Goal: Information Seeking & Learning: Understand process/instructions

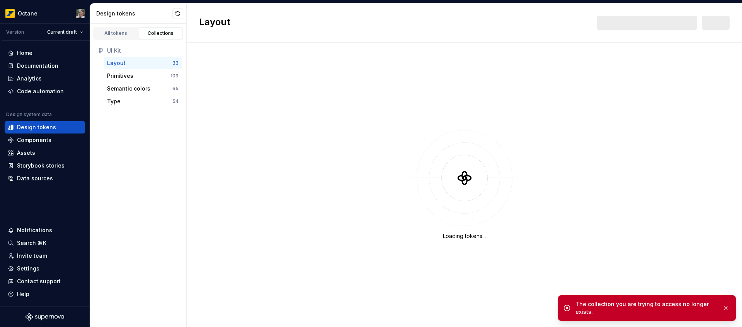
click at [727, 307] on button "button" at bounding box center [726, 307] width 10 height 11
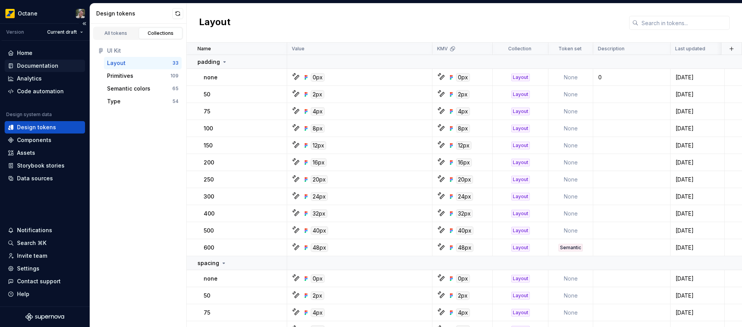
click at [47, 60] on div "Documentation" at bounding box center [45, 66] width 80 height 12
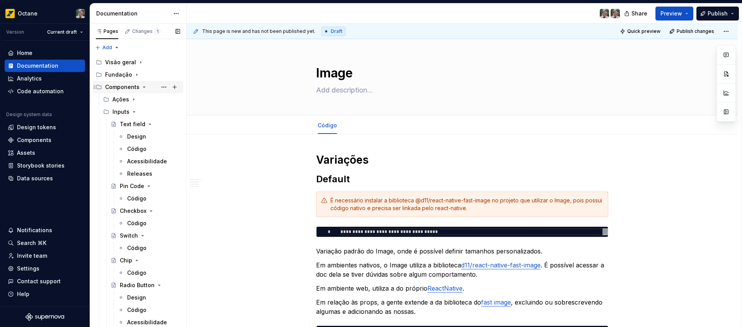
click at [138, 87] on div "Components" at bounding box center [142, 87] width 75 height 11
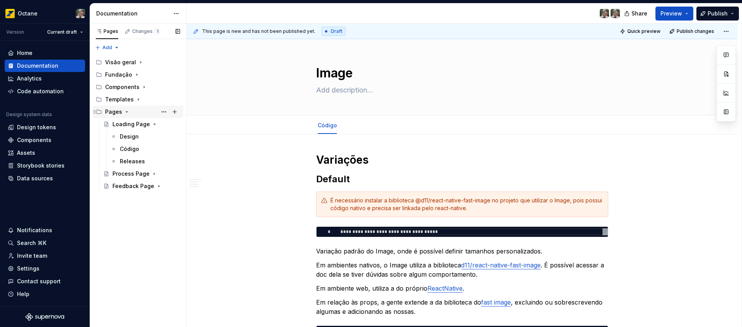
click at [127, 111] on icon "Page tree" at bounding box center [127, 112] width 6 height 6
click at [144, 89] on icon "Page tree" at bounding box center [144, 87] width 6 height 6
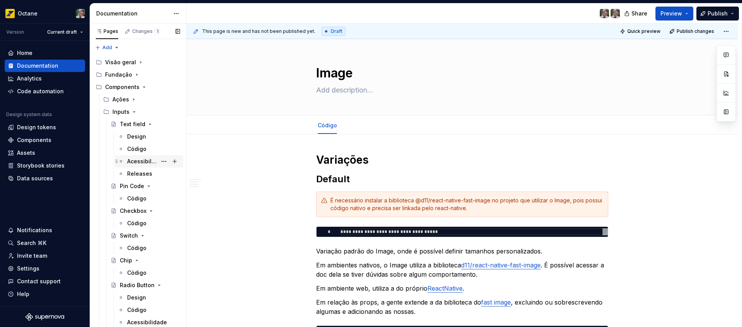
scroll to position [210, 0]
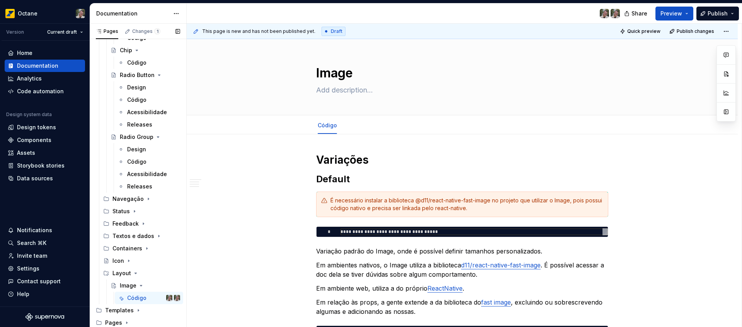
click at [0, 0] on button "Page tree" at bounding box center [0, 0] width 0 height 0
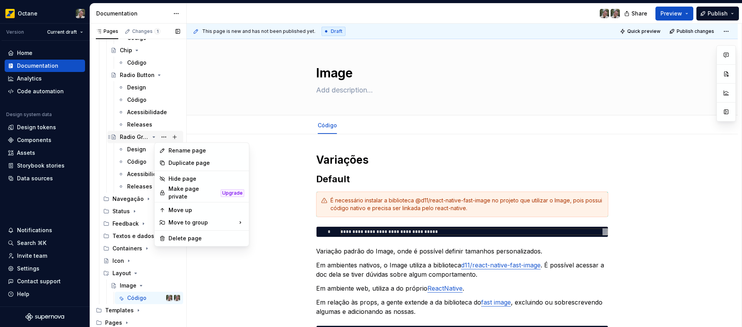
click at [152, 136] on div "Pages Changes 1 Add Accessibility guide for tree Page tree. Navigate the tree w…" at bounding box center [138, 177] width 97 height 307
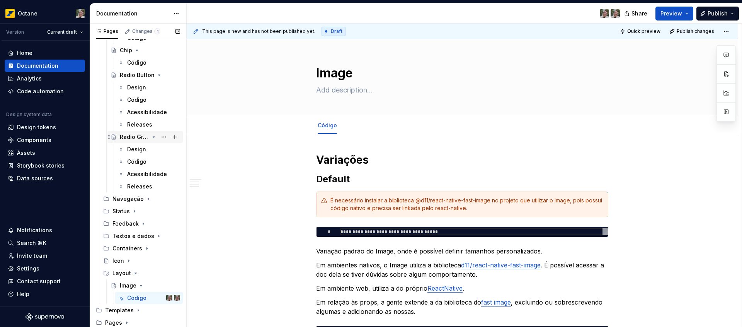
click at [151, 138] on icon "Page tree" at bounding box center [154, 137] width 6 height 6
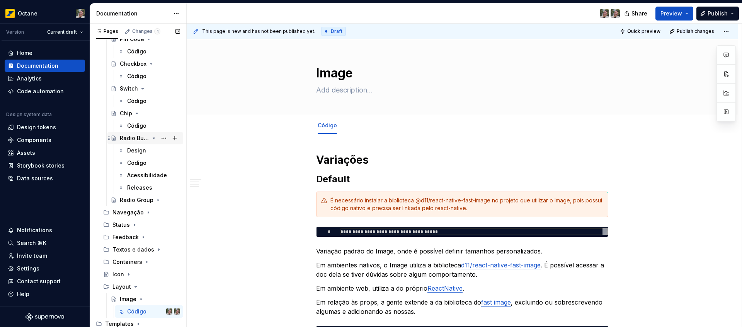
click at [152, 137] on icon "Page tree" at bounding box center [154, 138] width 6 height 6
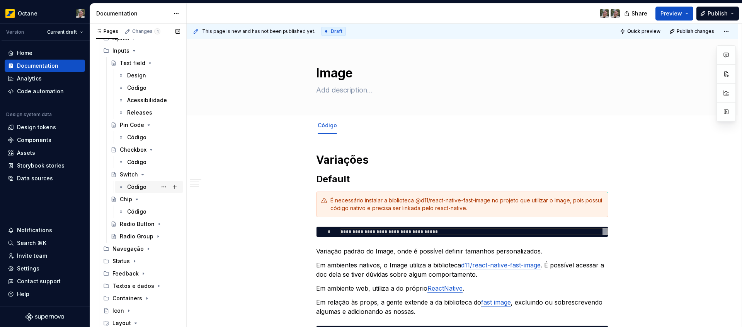
scroll to position [0, 0]
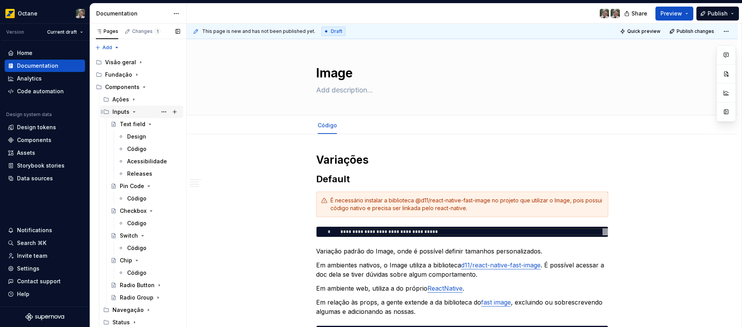
click at [133, 113] on icon "Page tree" at bounding box center [134, 112] width 6 height 6
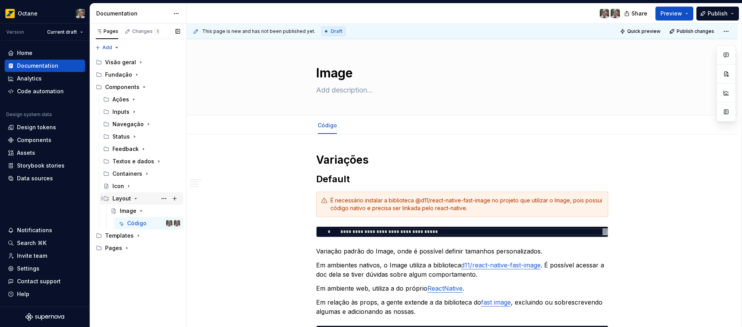
click at [133, 200] on icon "Page tree" at bounding box center [136, 198] width 6 height 6
click at [115, 186] on div "Icon" at bounding box center [119, 186] width 12 height 8
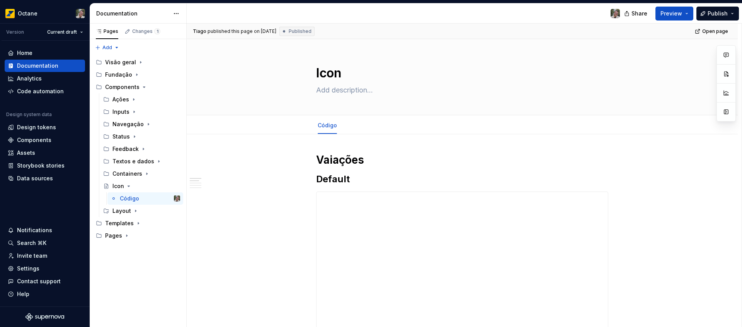
type textarea "*"
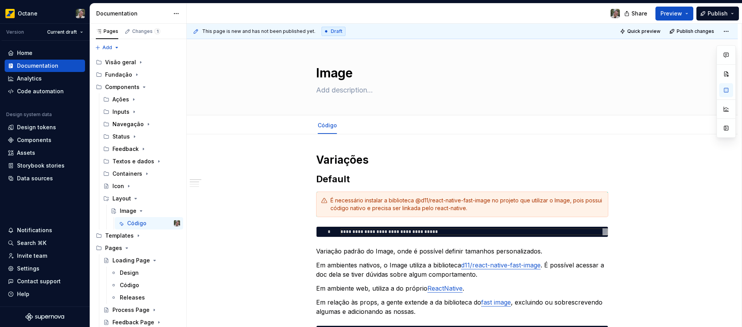
scroll to position [0, 142]
type textarea "*"
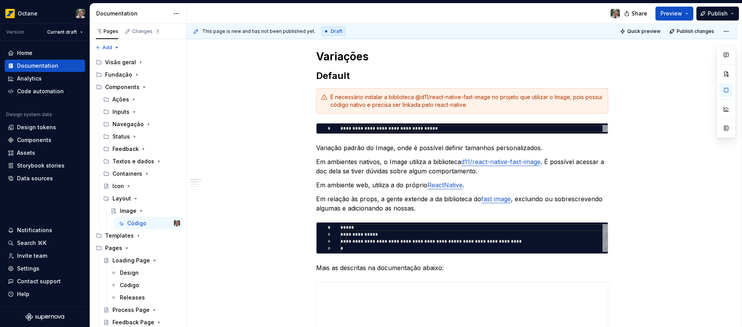
scroll to position [98, 0]
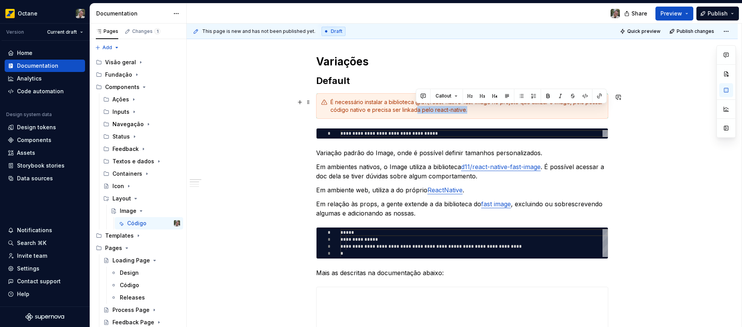
drag, startPoint x: 475, startPoint y: 110, endPoint x: 417, endPoint y: 109, distance: 58.0
click at [417, 109] on div "É necessário instalar a biblioteca @d11/react-native-fast-image no projeto que …" at bounding box center [467, 105] width 273 height 15
click at [416, 110] on div "É necessário instalar a biblioteca @d11/react-native-fast-image no projeto que …" at bounding box center [467, 105] width 273 height 15
click at [469, 112] on div "É necessário instalar a biblioteca @d11/react-native-fast-image no projeto que …" at bounding box center [467, 105] width 273 height 15
drag, startPoint x: 476, startPoint y: 109, endPoint x: 370, endPoint y: 110, distance: 105.9
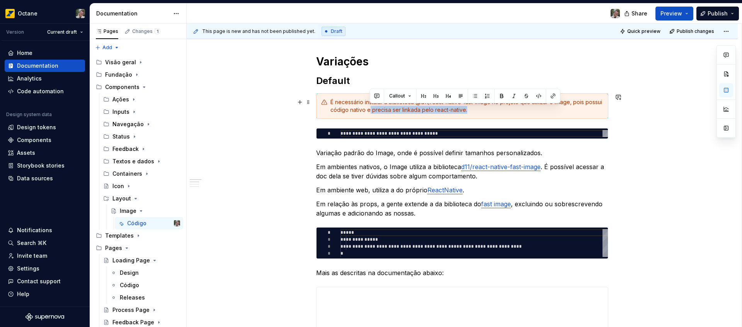
click at [369, 109] on div "É necessário instalar a biblioteca @d11/react-native-fast-image no projeto que …" at bounding box center [467, 105] width 273 height 15
click at [417, 116] on div "É necessário instalar a biblioteca @d11/react-native-fast-image no projeto que …" at bounding box center [462, 106] width 292 height 26
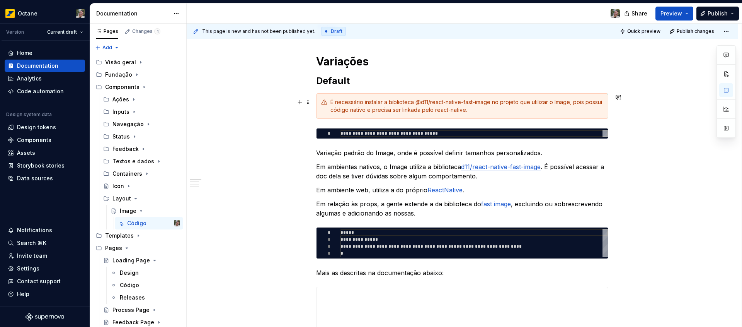
click at [402, 110] on div "É necessário instalar a biblioteca @d11/react-native-fast-image no projeto que …" at bounding box center [467, 105] width 273 height 15
click at [401, 110] on div "É necessário instalar a biblioteca @d11/react-native-fast-image no projeto que …" at bounding box center [467, 105] width 273 height 15
click at [421, 108] on div "É necessário instalar a biblioteca @d11/react-native-fast-image no projeto que …" at bounding box center [467, 105] width 273 height 15
click at [472, 110] on div "É necessário instalar a biblioteca @d11/react-native-fast-image no projeto que …" at bounding box center [467, 105] width 273 height 15
click at [471, 133] on div "**********" at bounding box center [475, 133] width 268 height 7
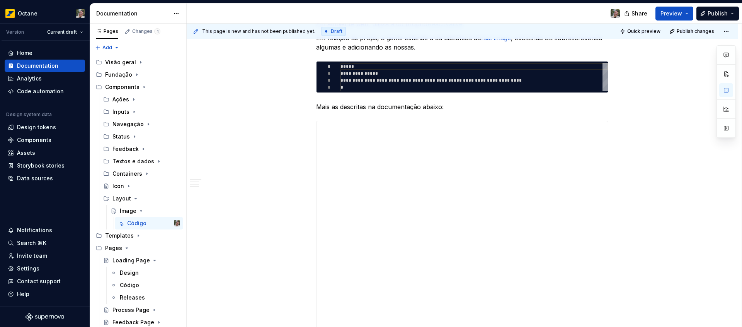
scroll to position [0, 0]
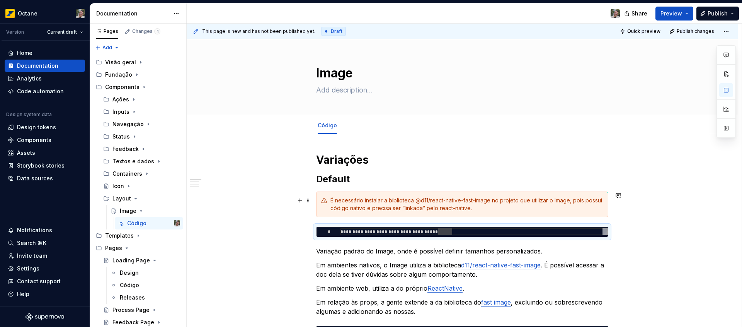
click at [484, 208] on div "É necessário instalar a biblioteca @d11/react-native-fast-image no projeto que …" at bounding box center [467, 203] width 273 height 15
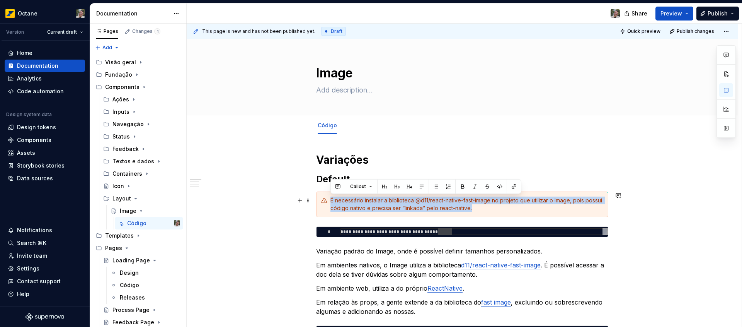
drag, startPoint x: 484, startPoint y: 208, endPoint x: 335, endPoint y: 206, distance: 148.9
click at [322, 201] on div "É necessário instalar a biblioteca @d11/react-native-fast-image no projeto que …" at bounding box center [462, 204] width 292 height 26
click at [335, 206] on div "É necessário instalar a biblioteca @d11/react-native-fast-image no projeto que …" at bounding box center [467, 203] width 273 height 15
drag, startPoint x: 330, startPoint y: 200, endPoint x: 476, endPoint y: 210, distance: 146.5
click at [476, 210] on div "É necessário instalar a biblioteca @d11/react-native-fast-image no projeto que …" at bounding box center [467, 203] width 273 height 15
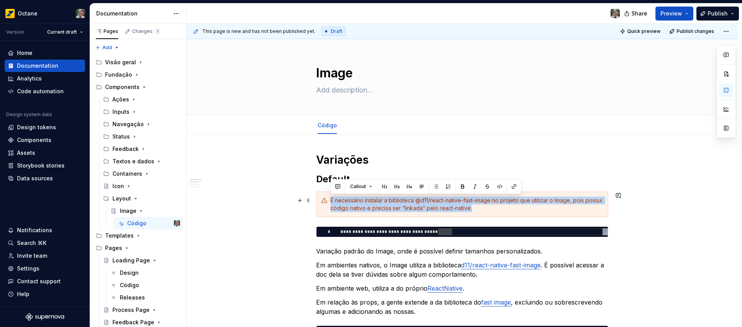
click at [476, 210] on div "É necessário instalar a biblioteca @d11/react-native-fast-image no projeto que …" at bounding box center [467, 203] width 273 height 15
drag, startPoint x: 479, startPoint y: 210, endPoint x: 336, endPoint y: 203, distance: 143.6
click at [336, 203] on div "É necessário instalar a biblioteca @d11/react-native-fast-image no projeto que …" at bounding box center [467, 203] width 273 height 15
drag, startPoint x: 331, startPoint y: 201, endPoint x: 475, endPoint y: 216, distance: 145.0
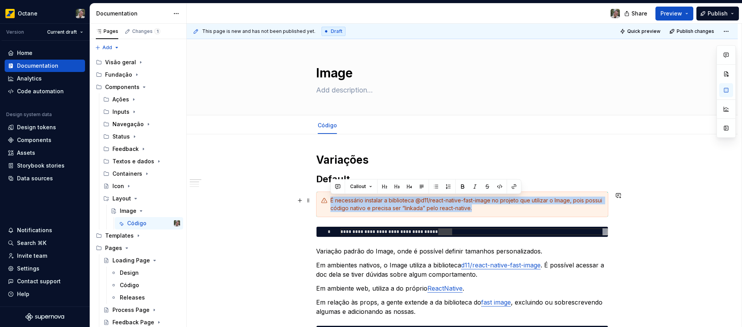
click at [475, 216] on div "É necessário instalar a biblioteca @d11/react-native-fast-image no projeto que …" at bounding box center [462, 204] width 292 height 26
drag, startPoint x: 483, startPoint y: 211, endPoint x: 326, endPoint y: 197, distance: 156.9
click at [326, 197] on div "É necessário instalar a biblioteca @d11/react-native-fast-image no projeto que …" at bounding box center [462, 204] width 292 height 26
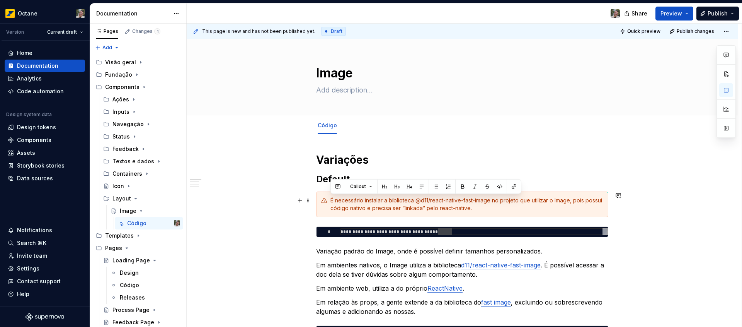
click at [326, 197] on icon at bounding box center [324, 200] width 6 height 6
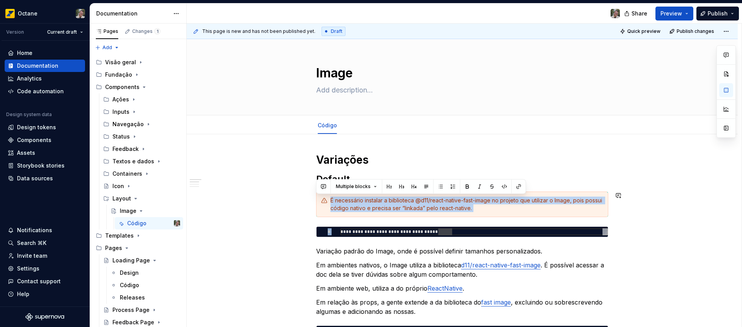
drag, startPoint x: 345, startPoint y: 203, endPoint x: 520, endPoint y: 219, distance: 175.9
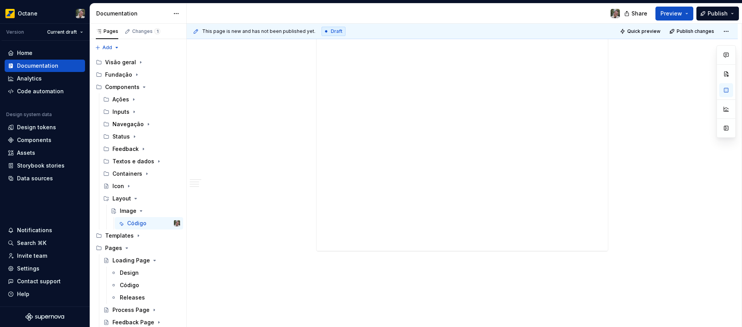
scroll to position [1263, 0]
type textarea "*"
